Goal: Information Seeking & Learning: Learn about a topic

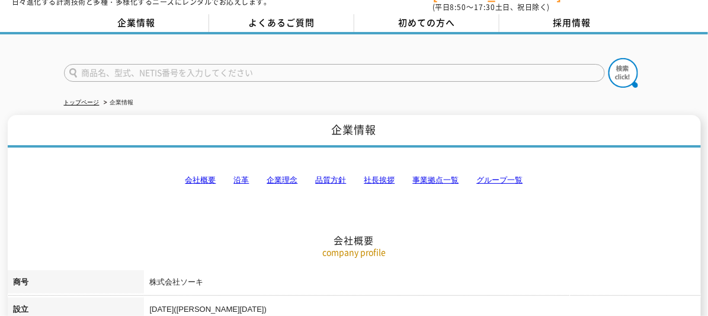
scroll to position [1, 0]
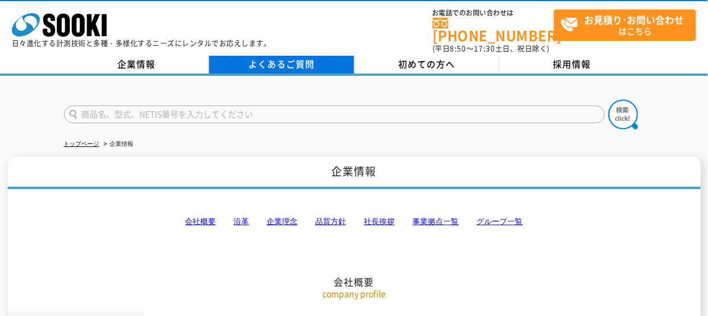
click at [295, 56] on link "よくあるご質問" at bounding box center [281, 65] width 145 height 18
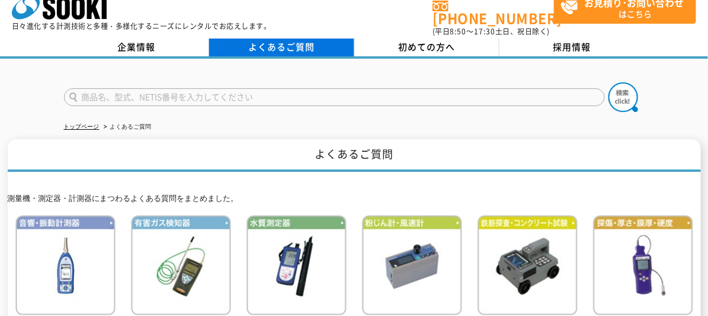
scroll to position [17, 0]
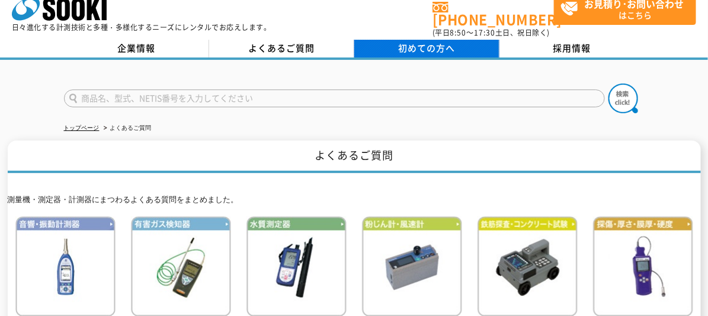
click at [401, 41] on span "初めての方へ" at bounding box center [426, 47] width 57 height 13
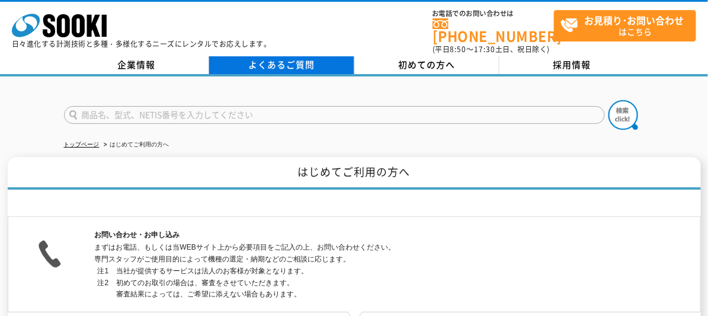
click at [294, 56] on link "よくあるご質問" at bounding box center [281, 65] width 145 height 18
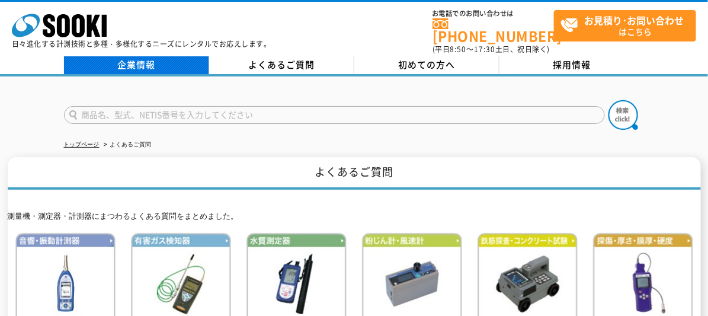
click at [190, 65] on link "企業情報" at bounding box center [136, 65] width 145 height 18
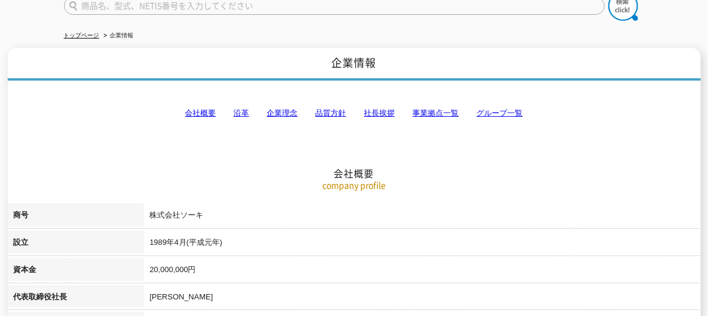
scroll to position [39, 0]
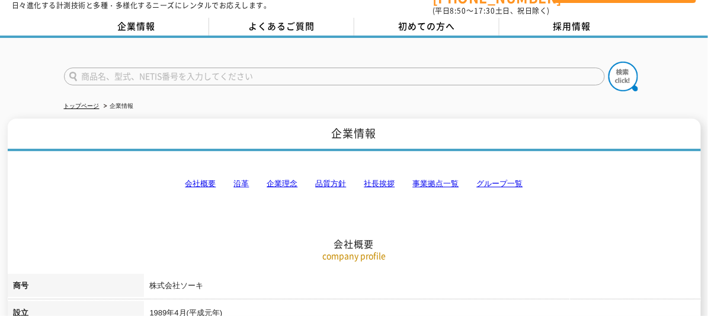
click at [271, 179] on link "企業理念" at bounding box center [282, 183] width 31 height 9
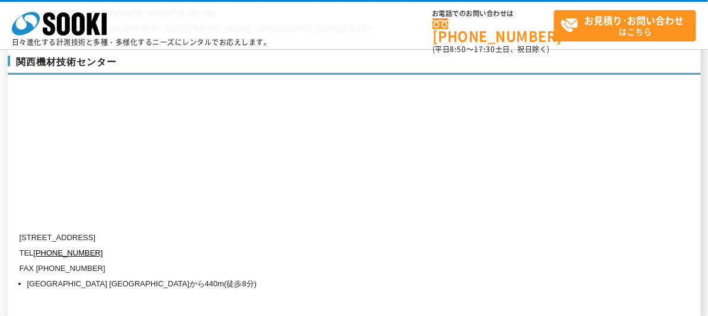
scroll to position [5350, 0]
click at [556, 229] on p "[STREET_ADDRESS]" at bounding box center [304, 236] width 569 height 15
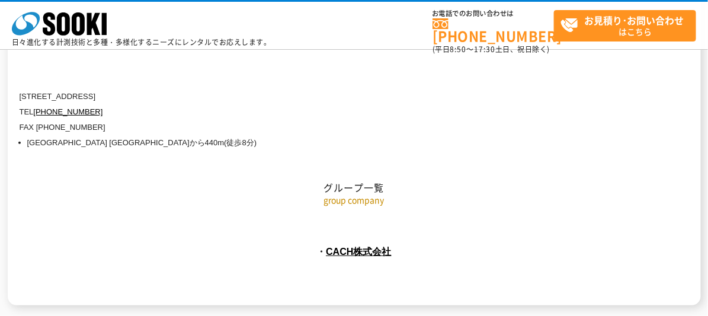
scroll to position [5491, 0]
click at [374, 245] on link "CACH株式会社" at bounding box center [359, 250] width 66 height 11
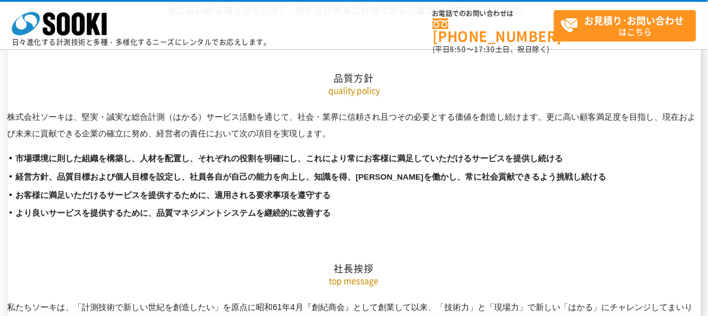
scroll to position [2000, 0]
